Goal: Information Seeking & Learning: Learn about a topic

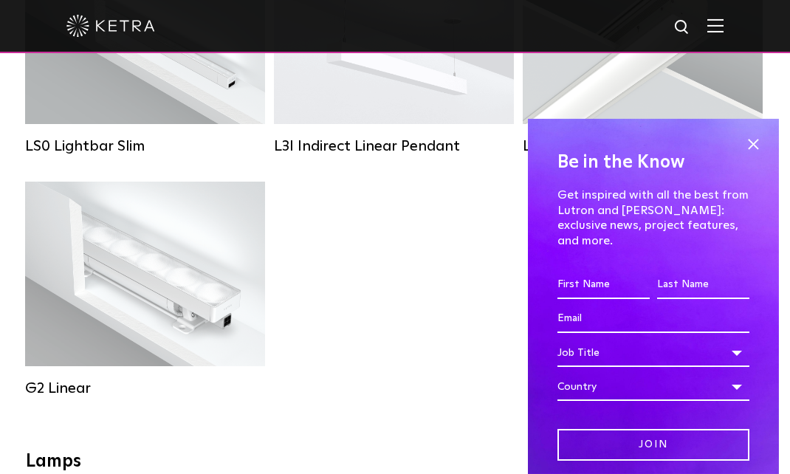
scroll to position [689, 0]
click at [746, 142] on span at bounding box center [753, 145] width 22 height 22
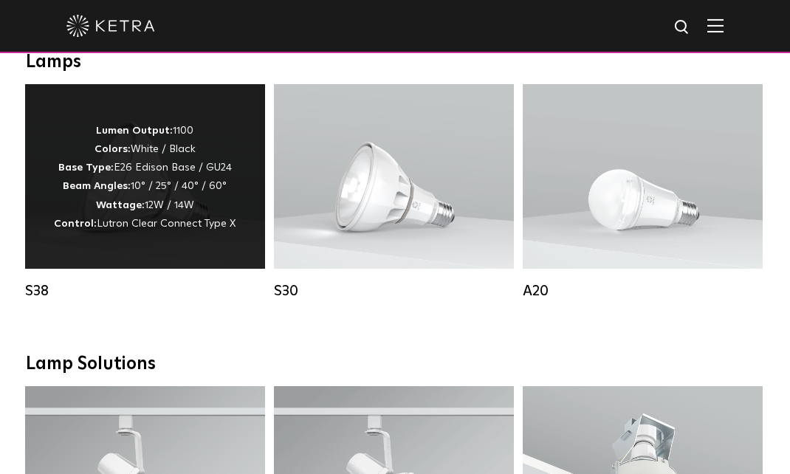
click at [142, 230] on p "Lumen Output: 1100 Colors: White / Black Base Type: E26 Edison Base / GU24 Beam…" at bounding box center [145, 177] width 182 height 111
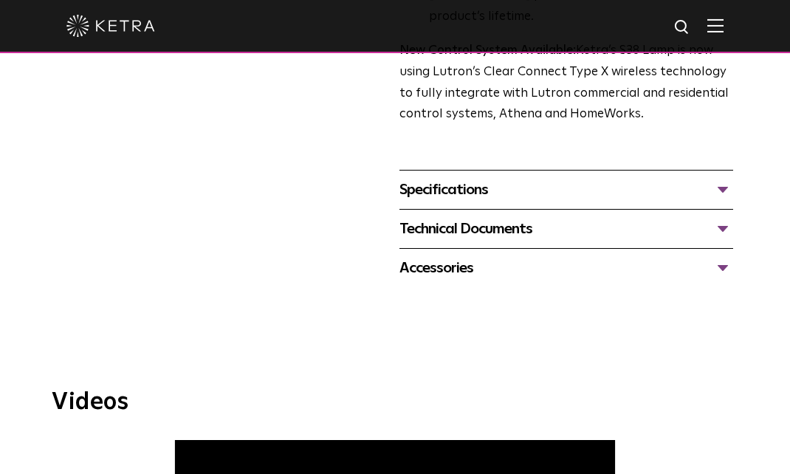
scroll to position [581, 0]
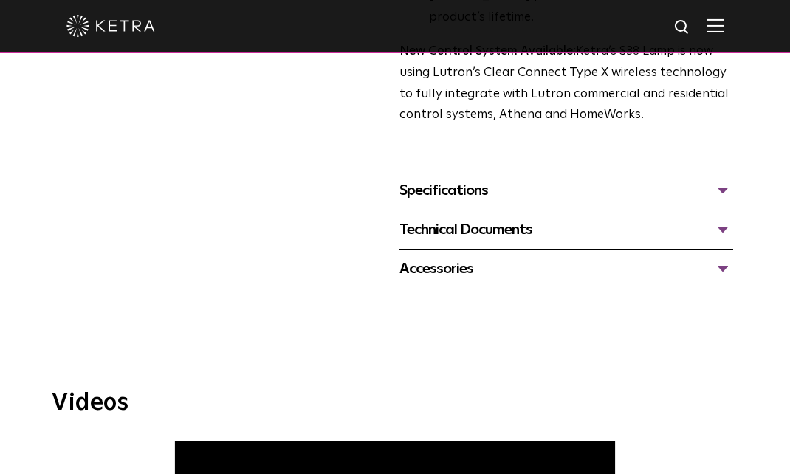
click at [722, 218] on div "Technical Documents" at bounding box center [566, 230] width 334 height 24
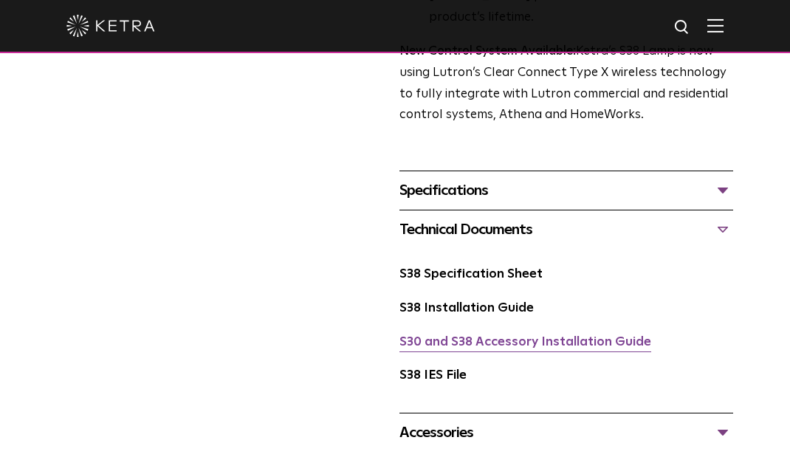
click at [543, 336] on link "S30 and S38 Accessory Installation Guide" at bounding box center [525, 342] width 252 height 13
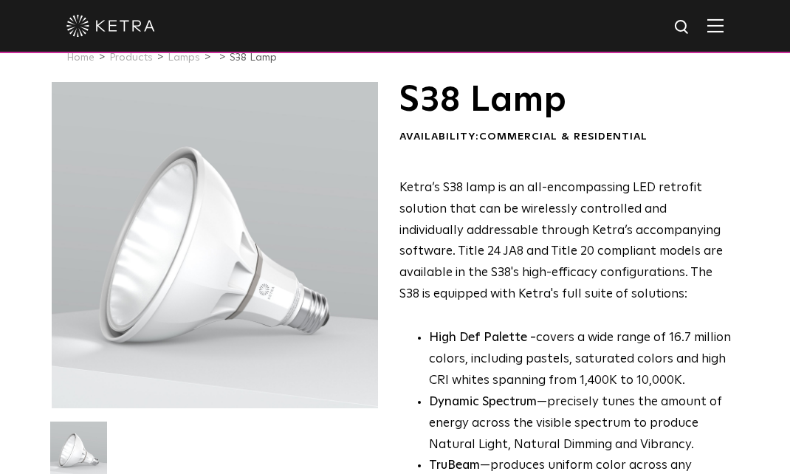
scroll to position [0, 0]
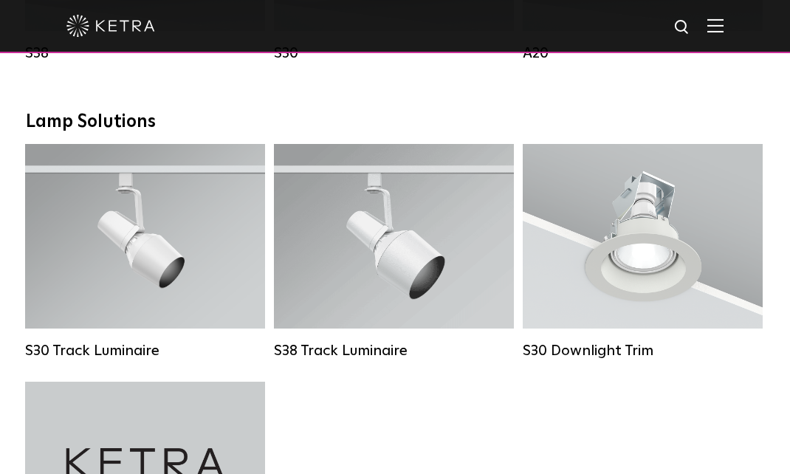
scroll to position [1311, 0]
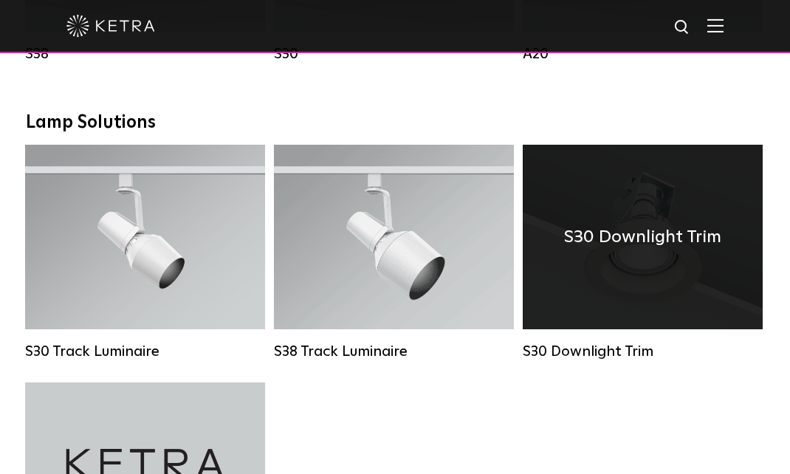
click at [616, 302] on div "S30 Downlight Trim" at bounding box center [643, 237] width 240 height 185
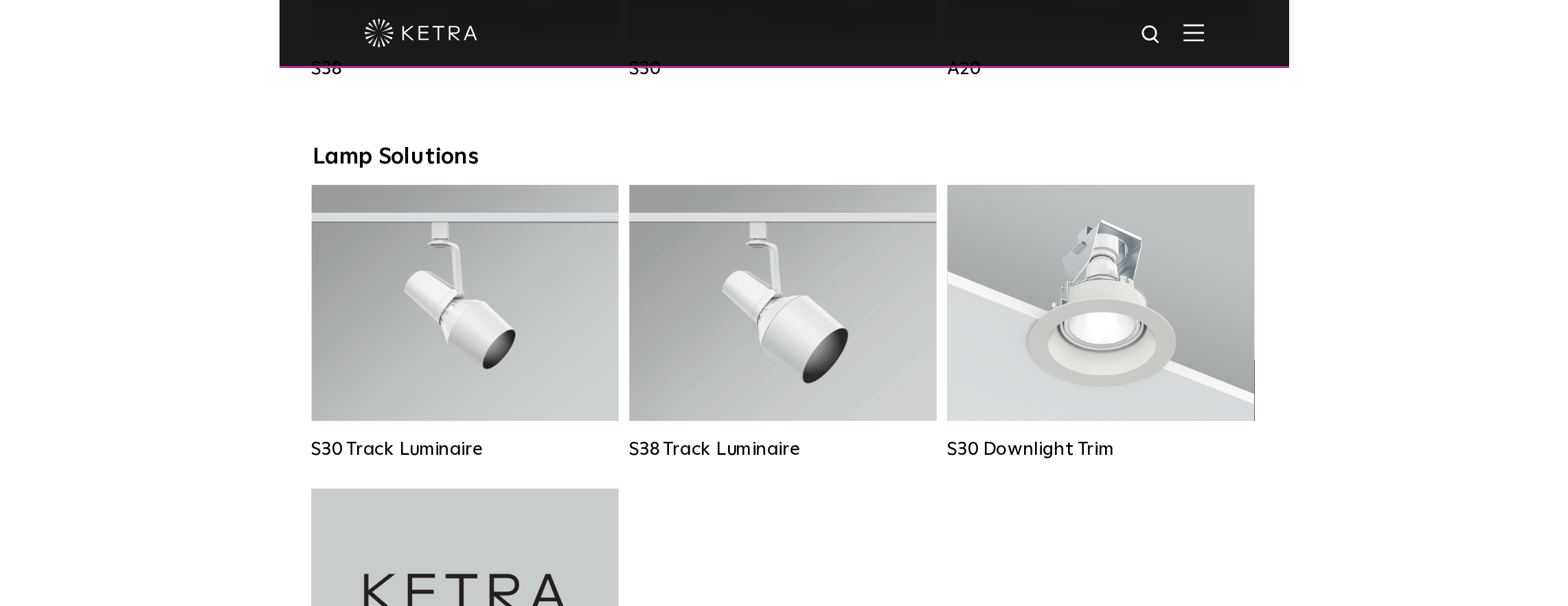
scroll to position [1220, 0]
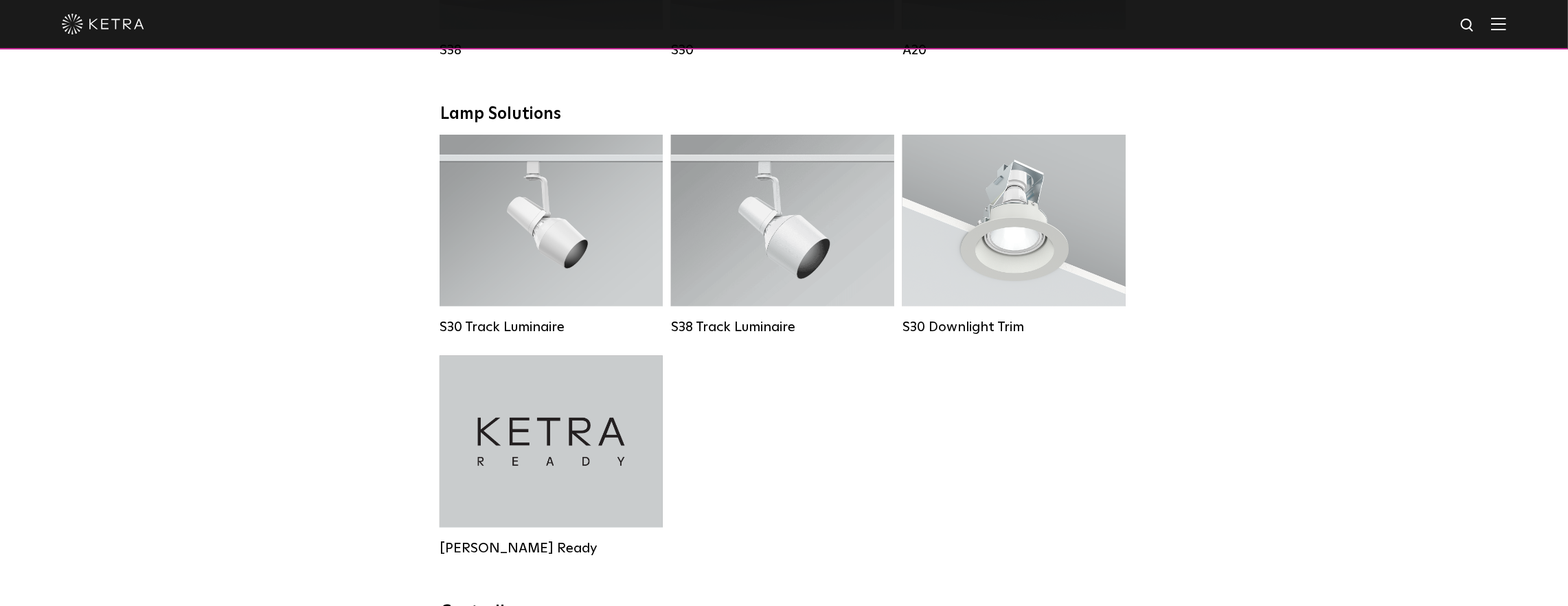
click at [209, 145] on div "Downlights D2 Downlight Family Lumen Output: 1200 Colors: White / Black / Gloss…" at bounding box center [784, 119] width 1568 height 2134
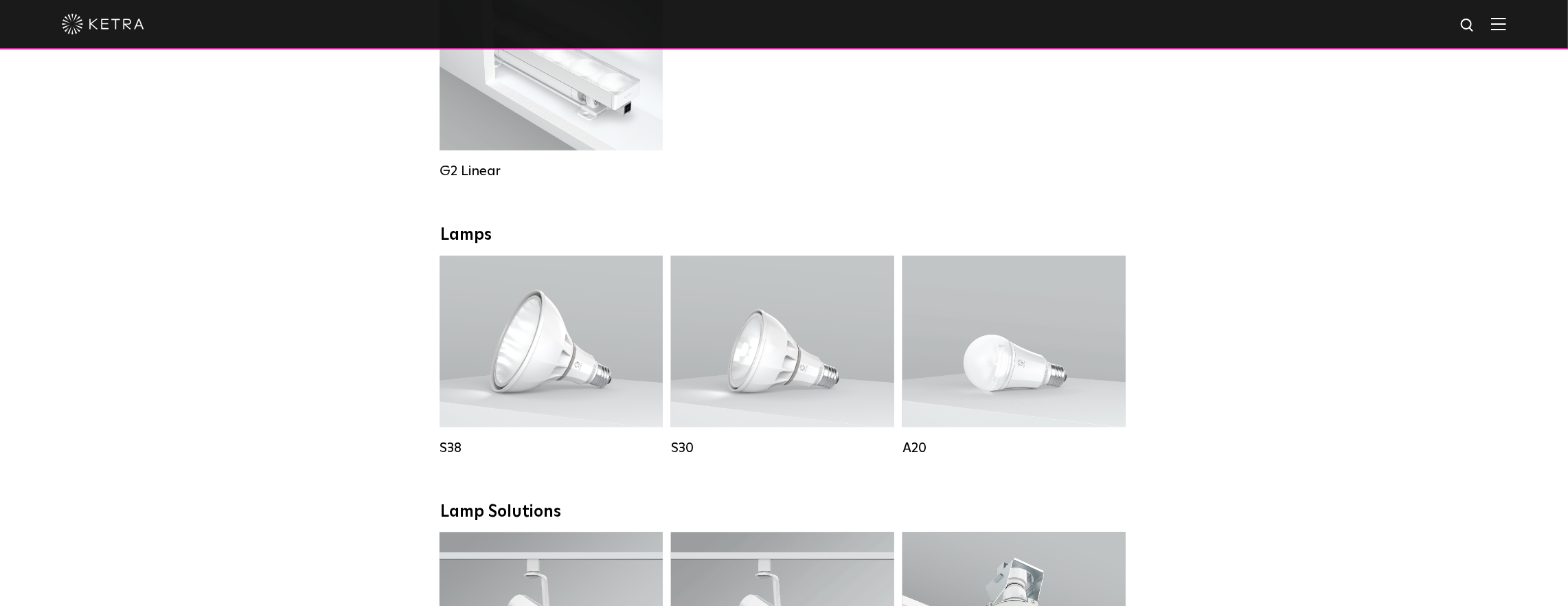
scroll to position [822, 0]
click at [99, 32] on img at bounding box center [102, 24] width 83 height 20
